Goal: Find specific page/section

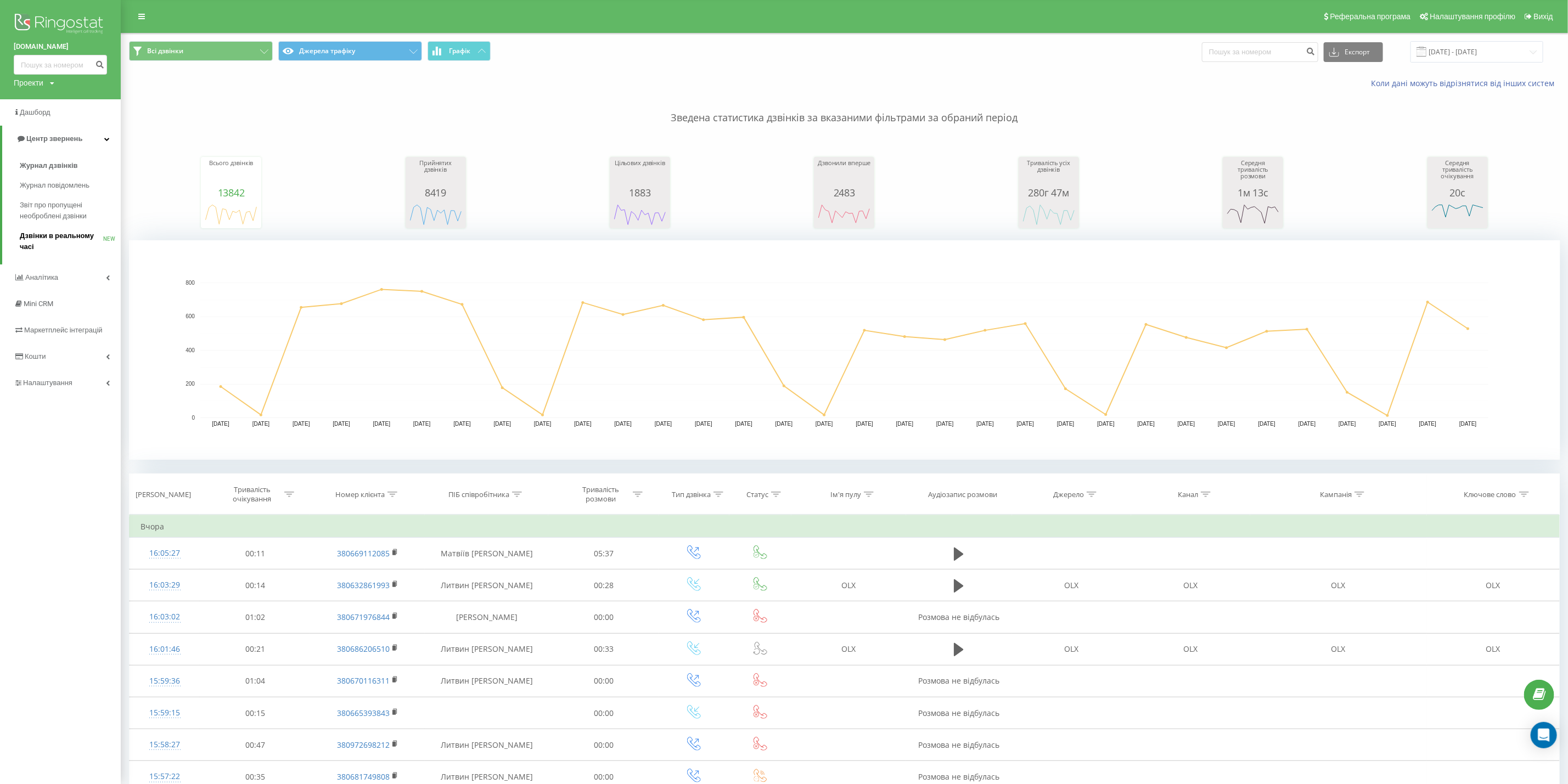
click at [78, 237] on span "Дзвінки в реальному часі" at bounding box center [61, 241] width 83 height 22
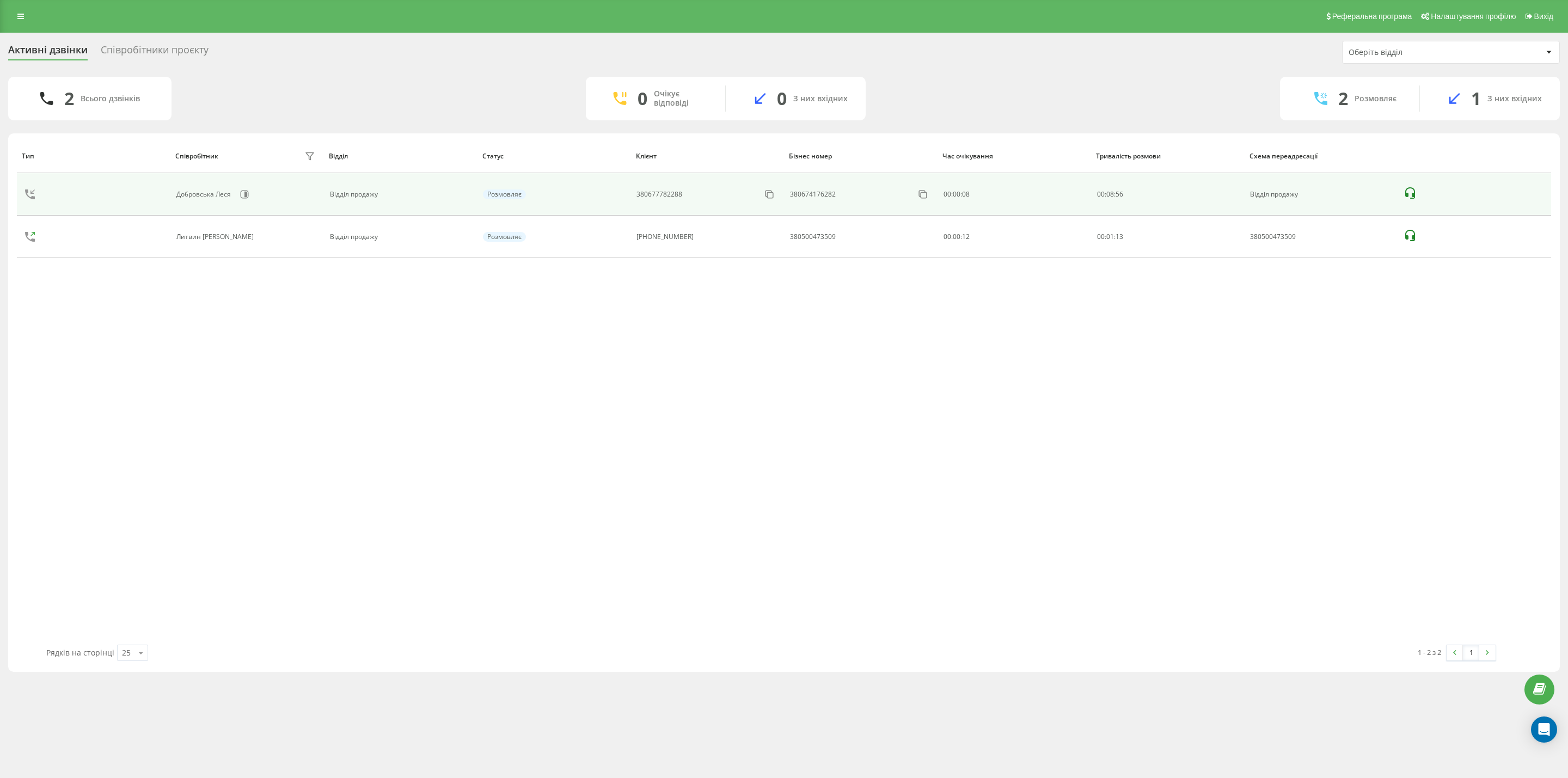
click at [1413, 192] on icon at bounding box center [1410, 193] width 13 height 13
